Goal: Task Accomplishment & Management: Manage account settings

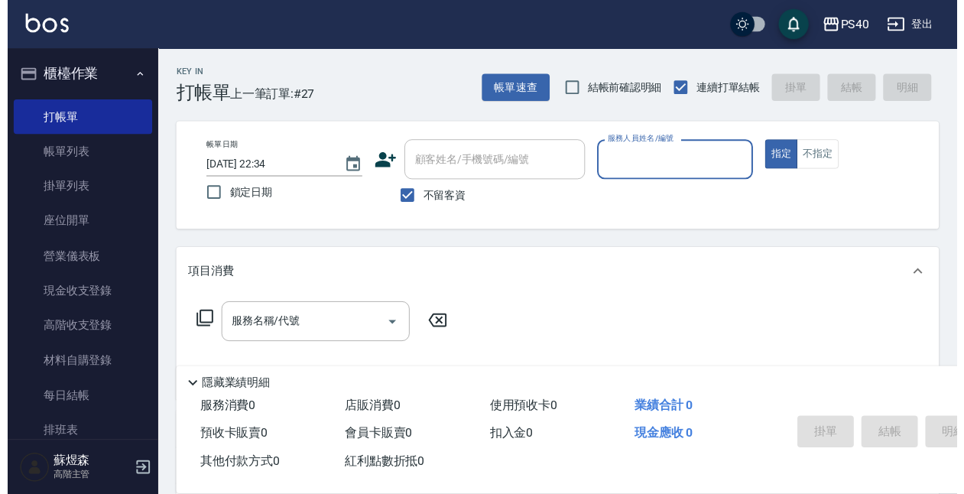
scroll to position [57, 0]
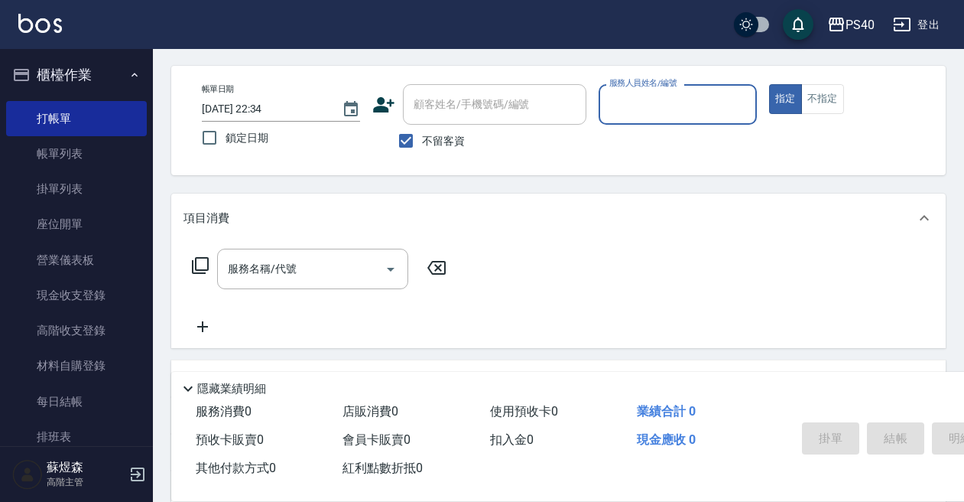
click at [810, 243] on div "服務名稱/代號 服務名稱/代號" at bounding box center [558, 294] width 774 height 105
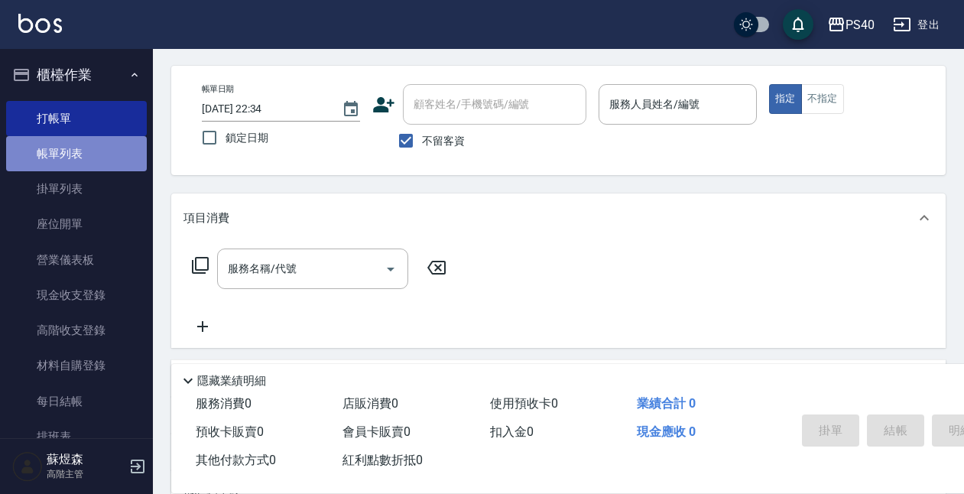
click at [76, 160] on link "帳單列表" at bounding box center [76, 153] width 141 height 35
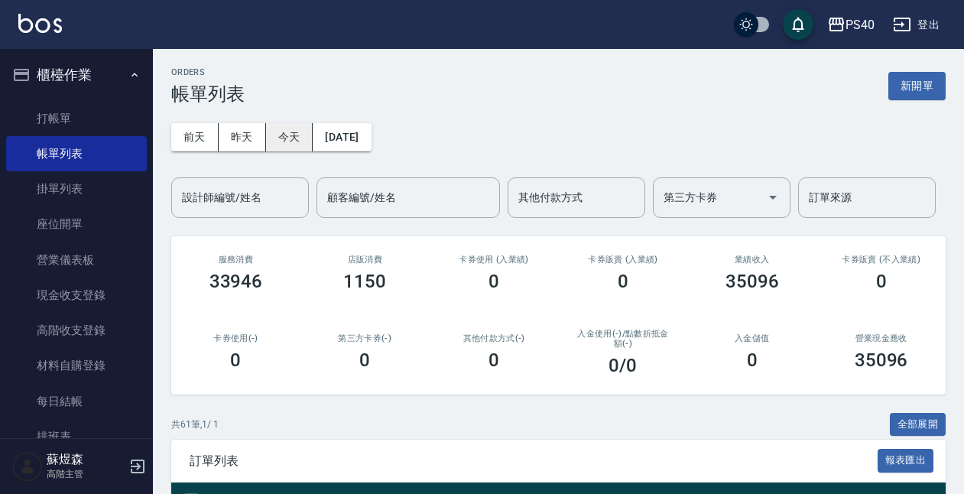
click at [290, 144] on button "今天" at bounding box center [289, 137] width 47 height 28
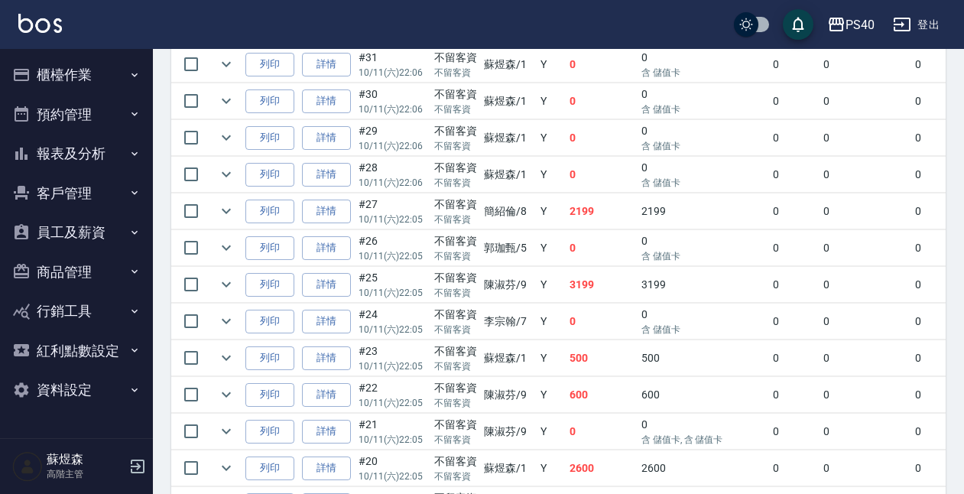
scroll to position [1575, 0]
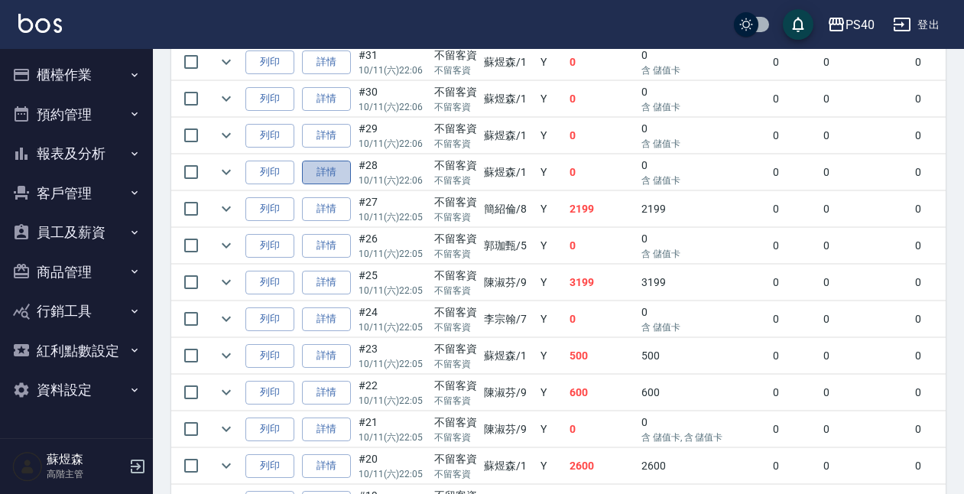
click at [330, 165] on link "詳情" at bounding box center [326, 173] width 49 height 24
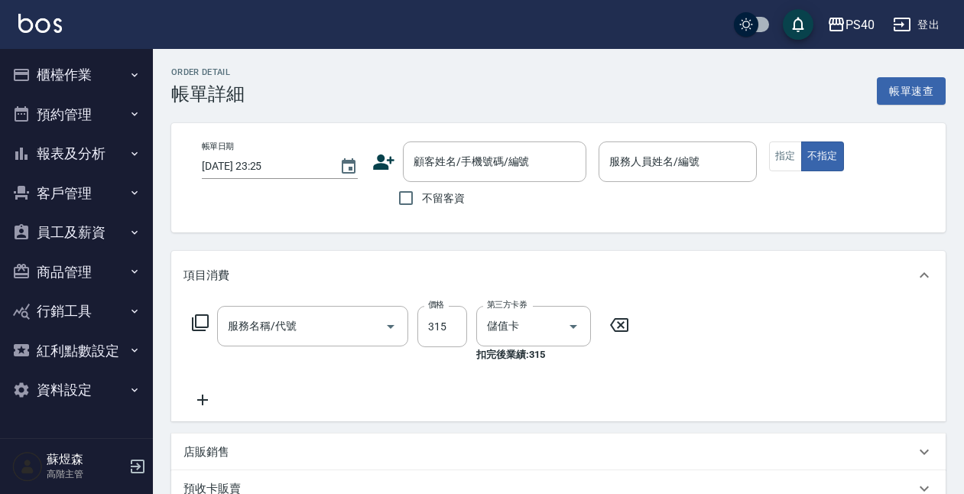
type input "2025/10/11 22:06"
checkbox input "true"
type input "蘇煜森-1"
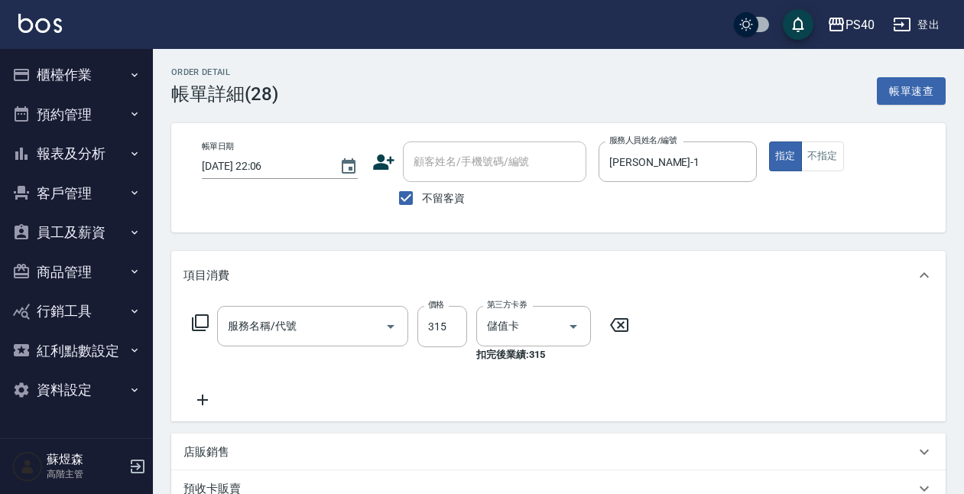
type input "淨化350洗(1350)"
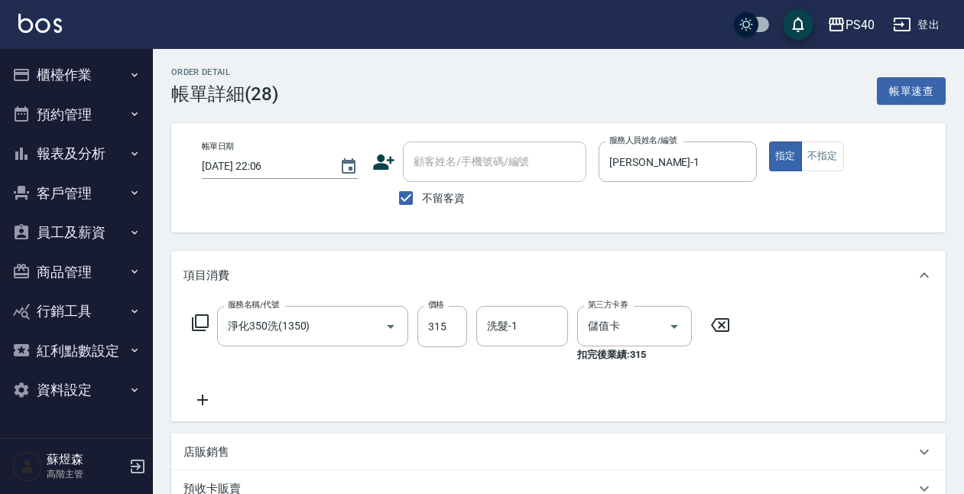
click at [93, 80] on button "櫃檯作業" at bounding box center [76, 75] width 141 height 40
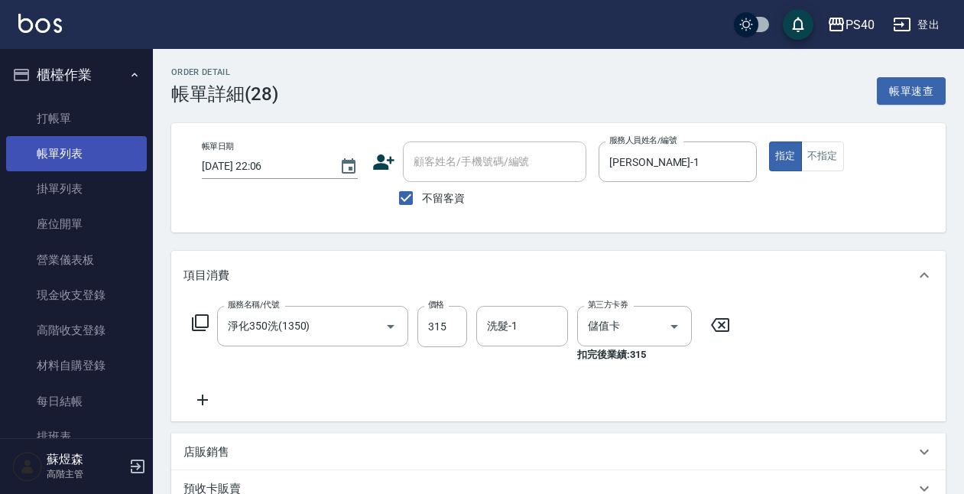
click at [76, 154] on link "帳單列表" at bounding box center [76, 153] width 141 height 35
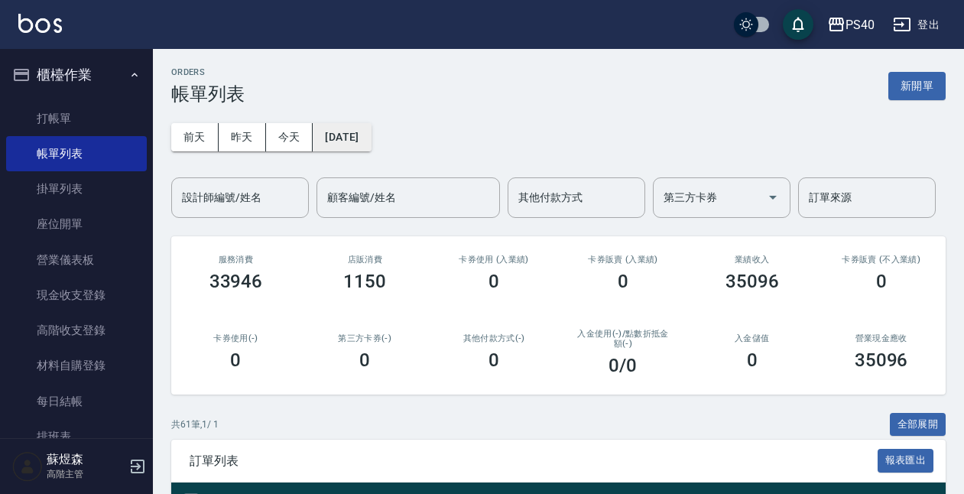
click at [362, 143] on button "[DATE]" at bounding box center [342, 137] width 58 height 28
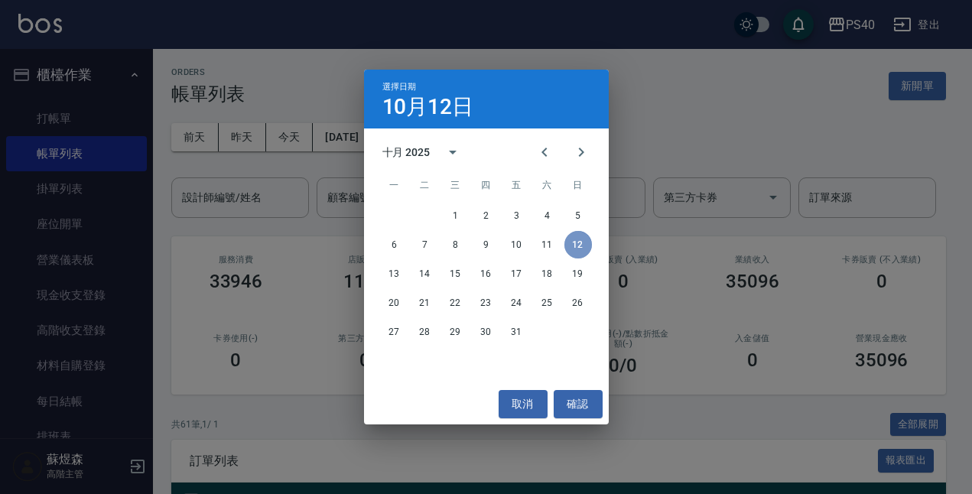
click at [576, 246] on button "12" at bounding box center [578, 245] width 28 height 28
click at [574, 400] on button "確認" at bounding box center [577, 404] width 49 height 28
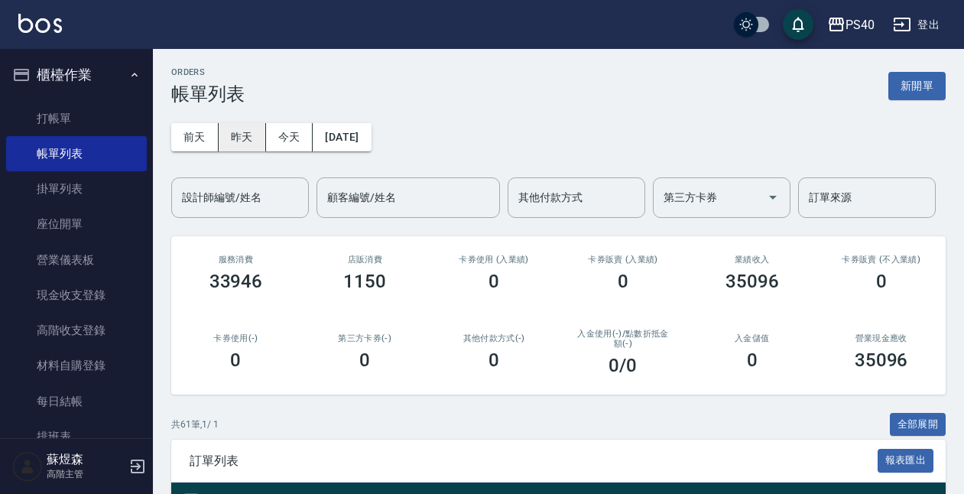
click at [234, 126] on button "昨天" at bounding box center [242, 137] width 47 height 28
click at [371, 141] on button "2025/10/11" at bounding box center [342, 137] width 58 height 28
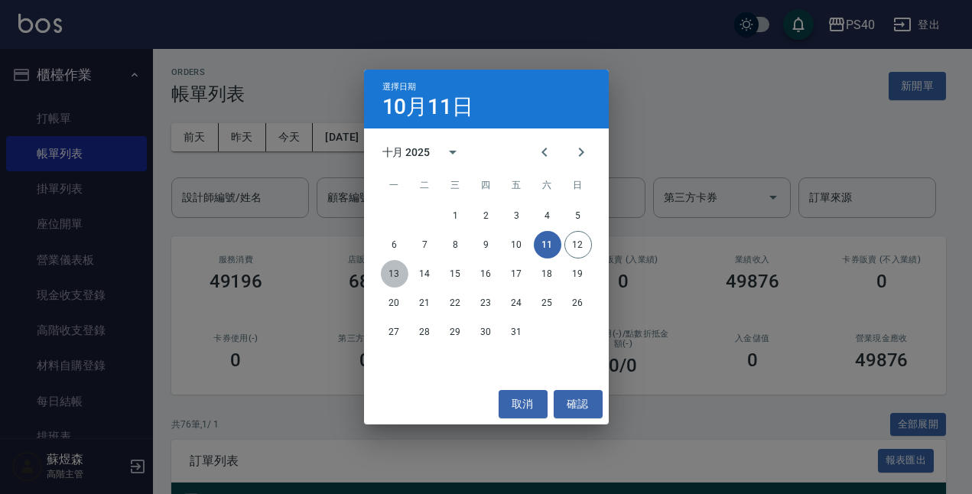
click at [387, 274] on button "13" at bounding box center [395, 274] width 28 height 28
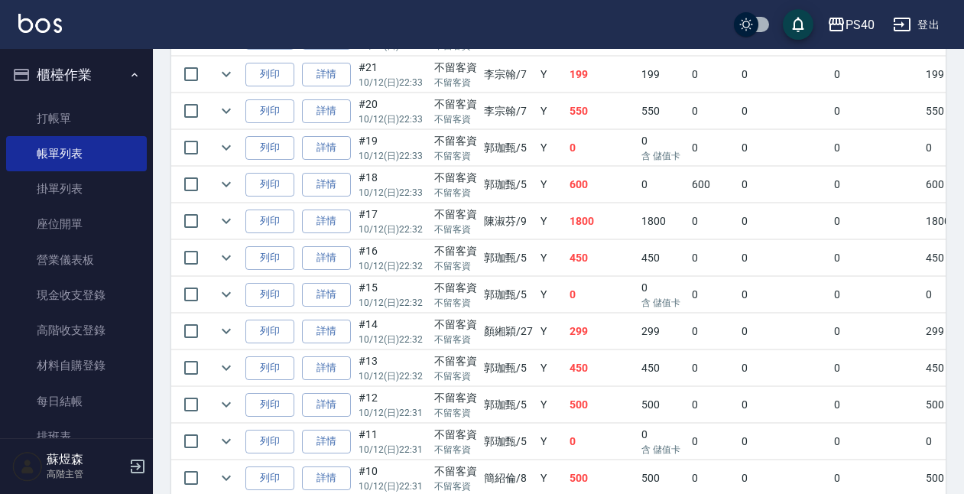
scroll to position [679, 0]
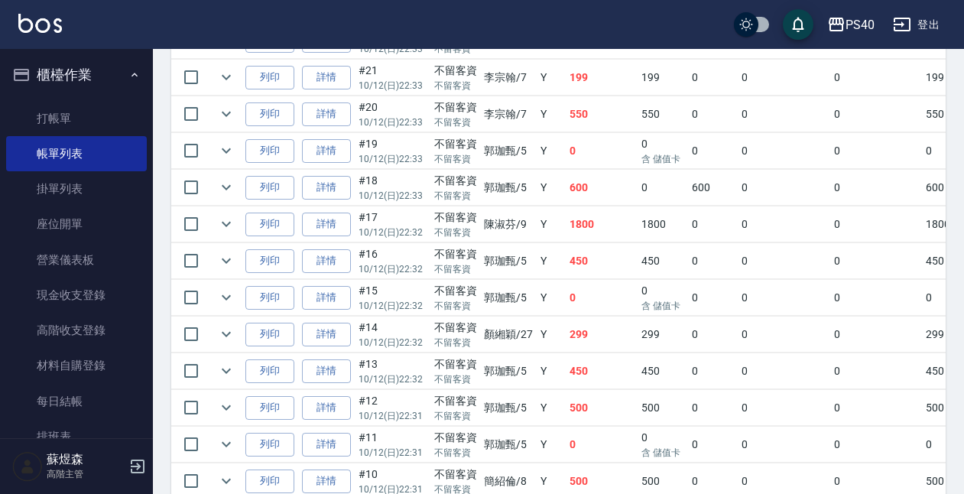
click at [576, 150] on td "0" at bounding box center [602, 151] width 72 height 36
click at [573, 150] on td "0" at bounding box center [602, 151] width 72 height 36
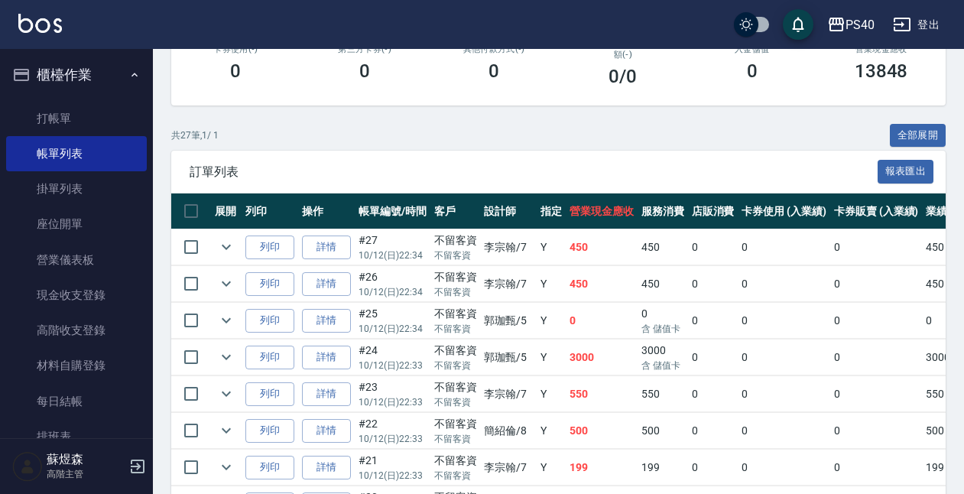
scroll to position [105, 0]
